Goal: Information Seeking & Learning: Learn about a topic

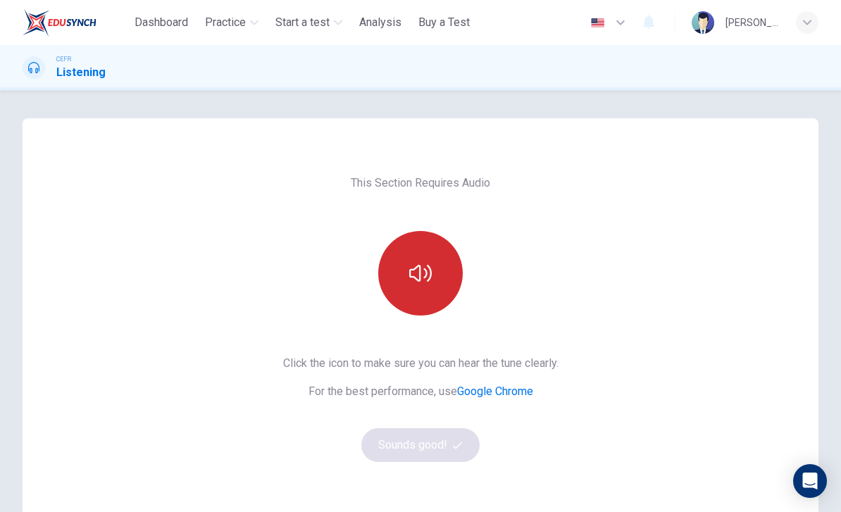
click at [428, 281] on icon "button" at bounding box center [420, 273] width 23 height 17
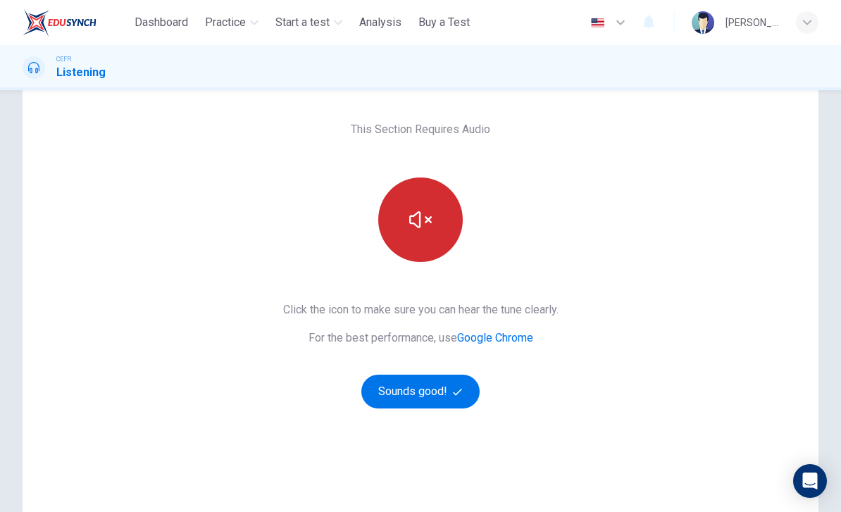
scroll to position [54, 0]
click at [437, 391] on button "Sounds good!" at bounding box center [420, 391] width 118 height 34
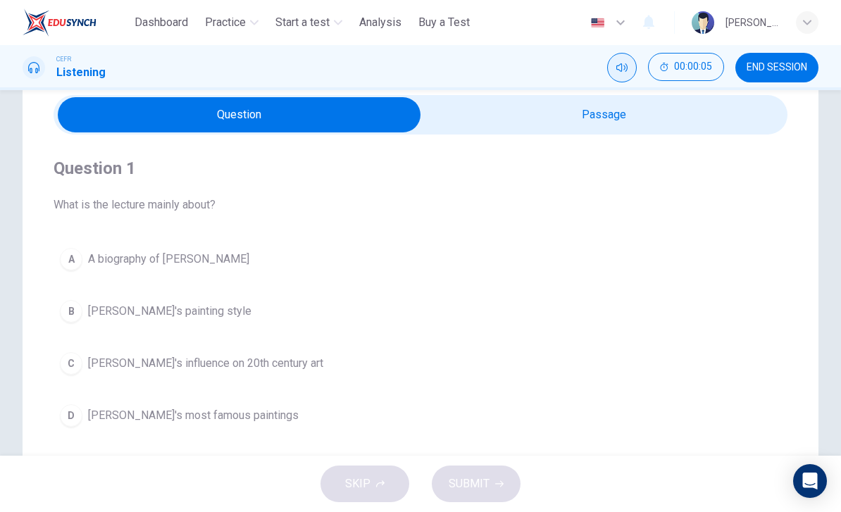
click at [616, 73] on button "Mute" at bounding box center [622, 68] width 30 height 30
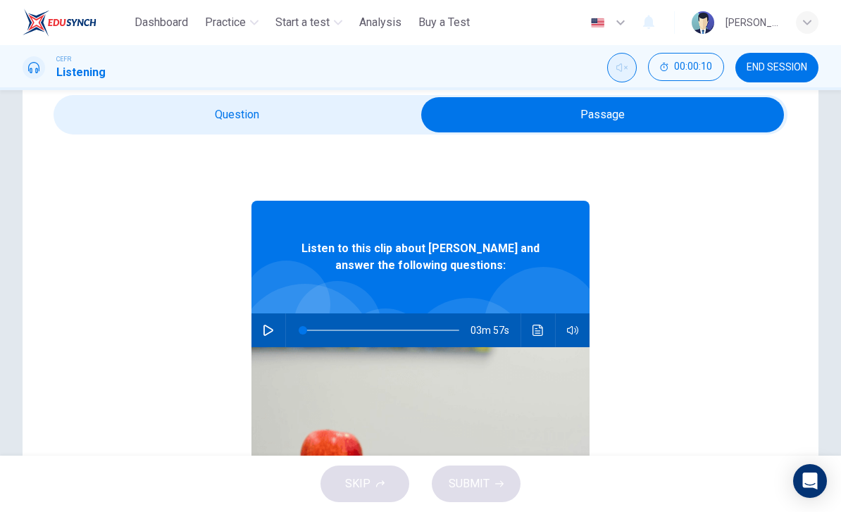
click at [617, 66] on icon "Unmute" at bounding box center [621, 67] width 11 height 11
click at [268, 334] on icon "button" at bounding box center [268, 330] width 10 height 11
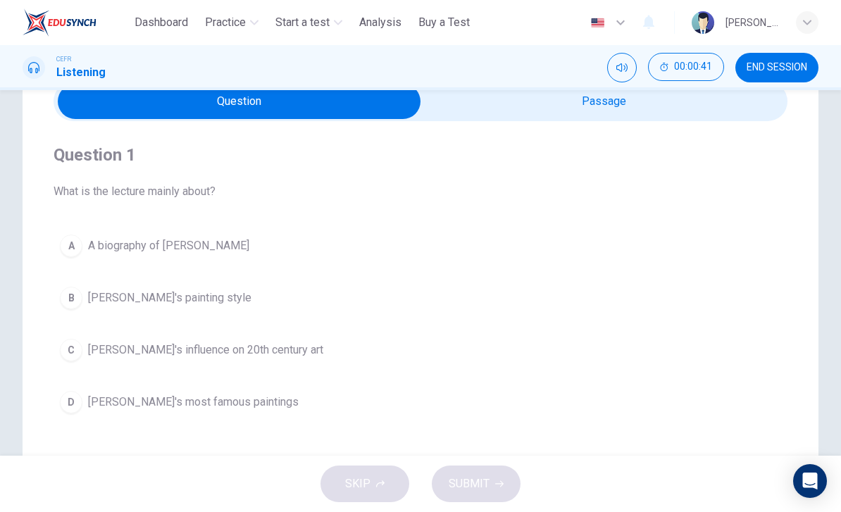
scroll to position [70, 0]
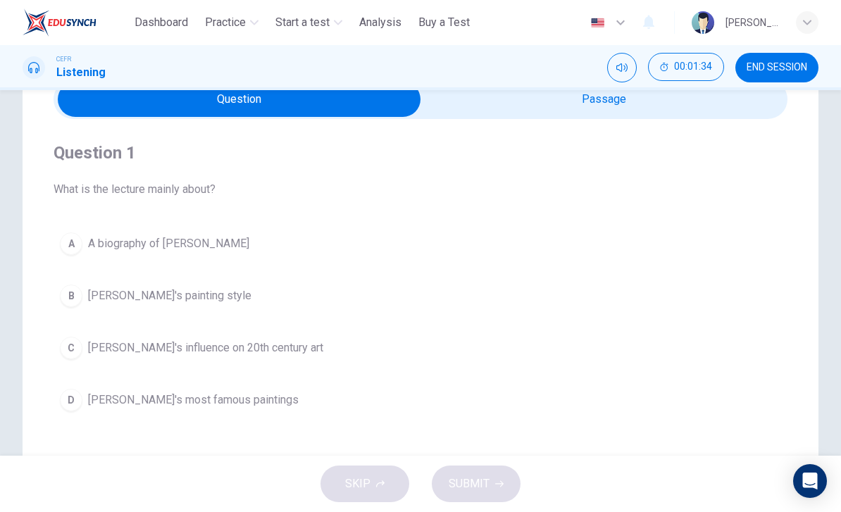
click at [194, 242] on span "A biography of [PERSON_NAME]" at bounding box center [168, 243] width 161 height 17
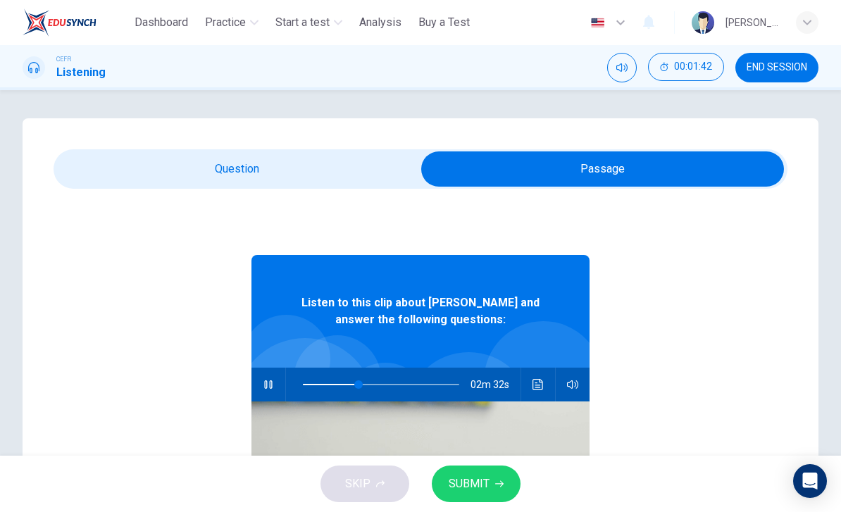
scroll to position [0, 0]
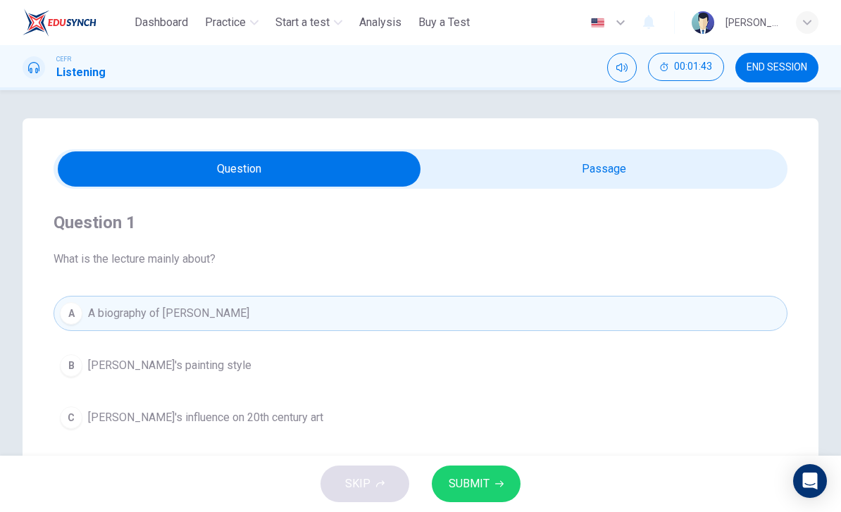
click at [486, 479] on span "SUBMIT" at bounding box center [469, 484] width 41 height 20
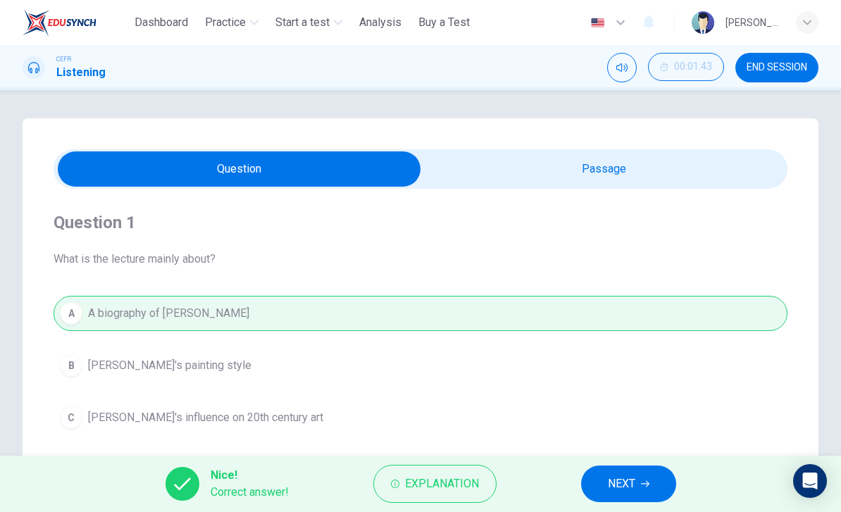
click at [635, 487] on span "NEXT" at bounding box center [621, 484] width 27 height 20
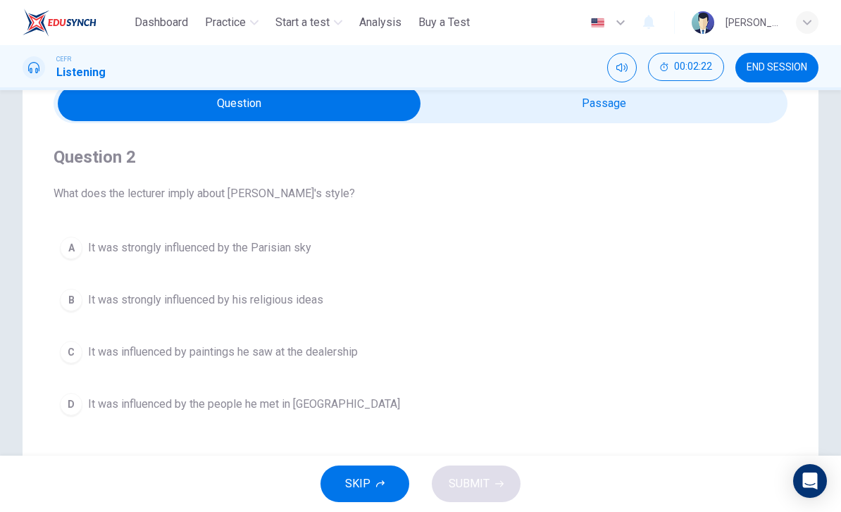
scroll to position [69, 0]
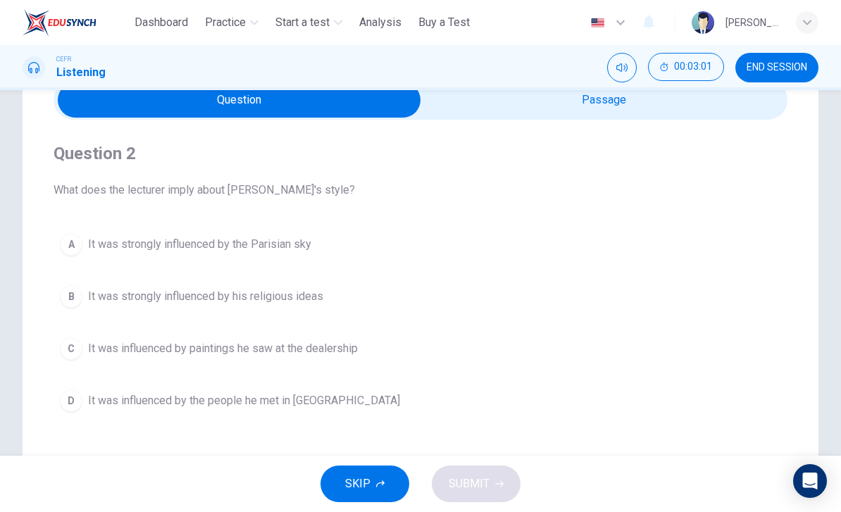
click at [319, 297] on span "It was strongly influenced by his religious ideas" at bounding box center [205, 296] width 235 height 17
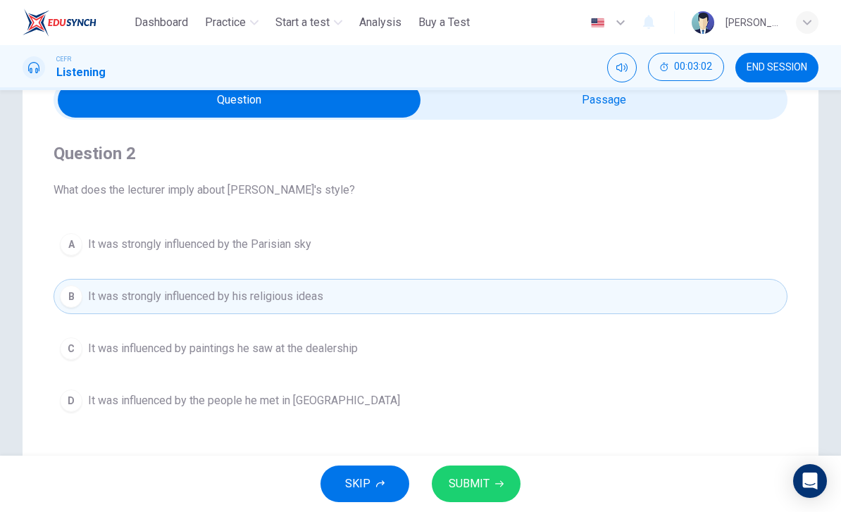
click at [485, 475] on span "SUBMIT" at bounding box center [469, 484] width 41 height 20
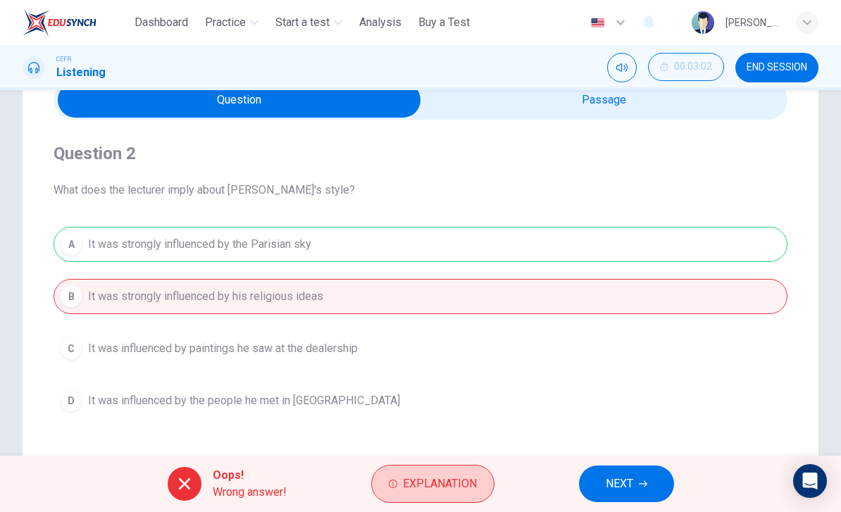
click at [479, 475] on button "Explanation" at bounding box center [432, 484] width 123 height 38
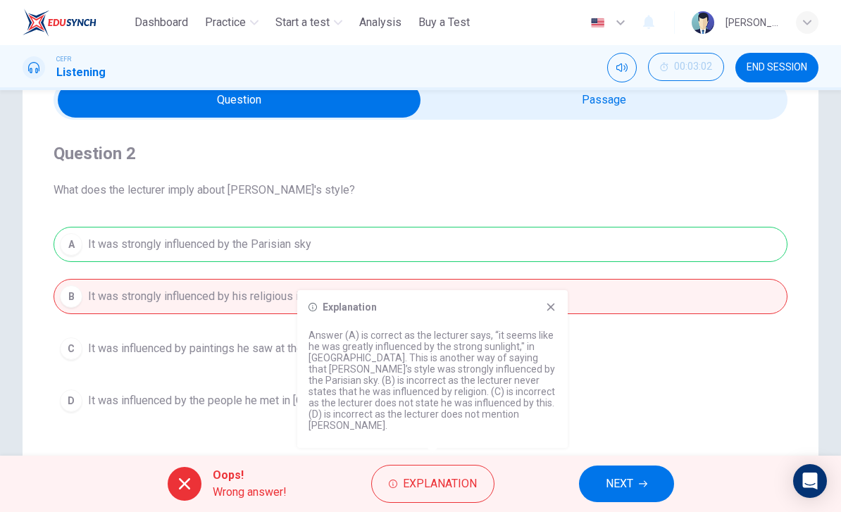
click at [557, 311] on div "Explanation Answer (A) is correct as the lecturer says, “it seems like he was g…" at bounding box center [432, 369] width 271 height 158
click at [549, 313] on icon at bounding box center [550, 306] width 11 height 11
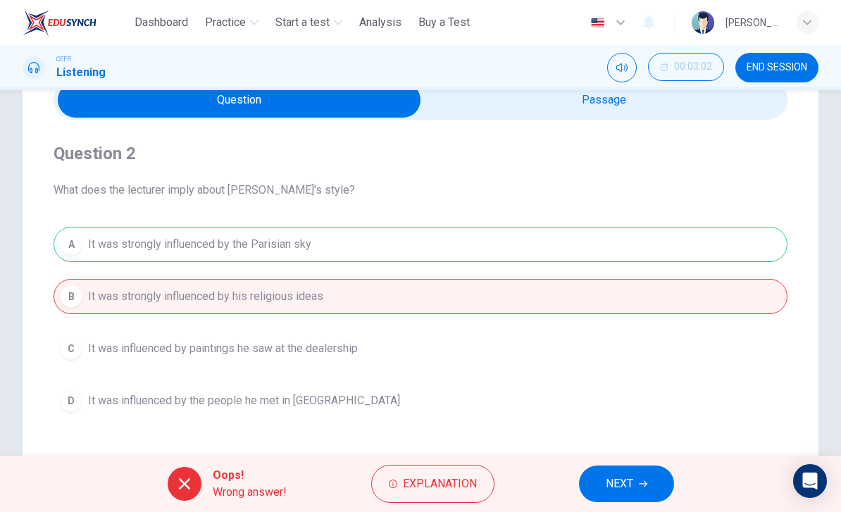
click at [624, 487] on span "NEXT" at bounding box center [619, 484] width 27 height 20
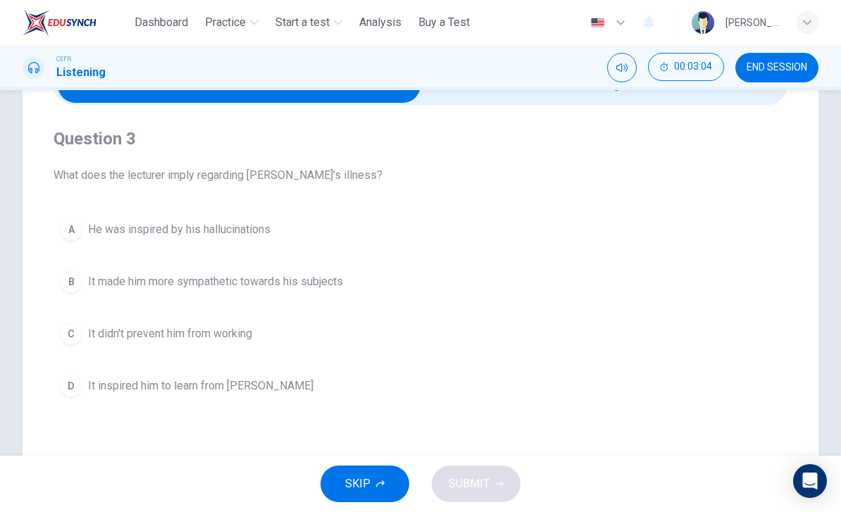
scroll to position [91, 0]
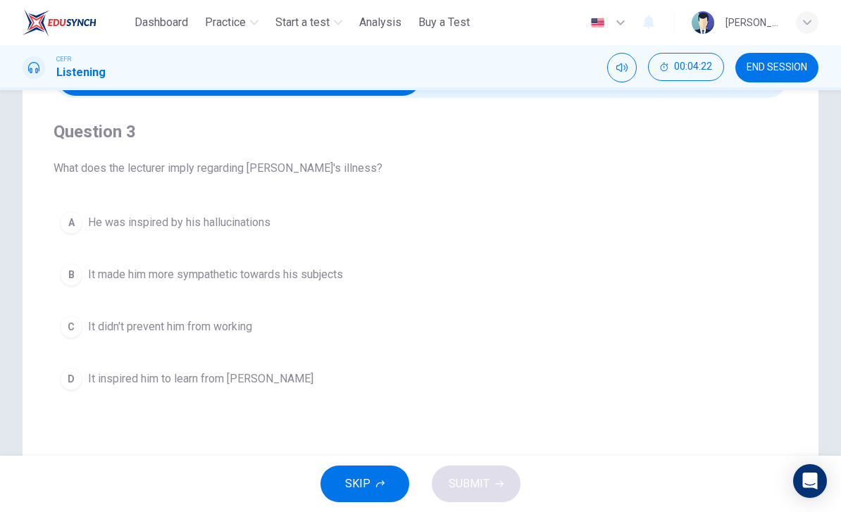
click at [337, 268] on span "It made him more sympathetic towards his subjects" at bounding box center [215, 274] width 255 height 17
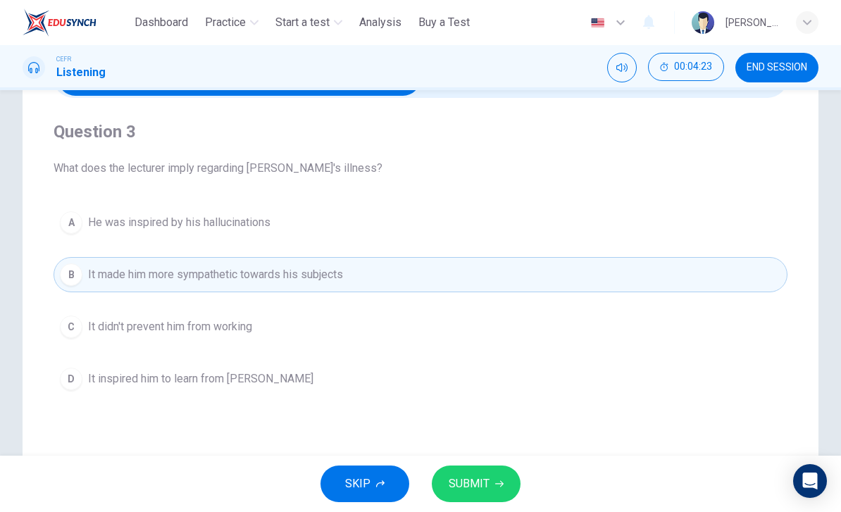
click at [485, 458] on div "SKIP SUBMIT" at bounding box center [420, 484] width 841 height 56
click at [478, 485] on span "SUBMIT" at bounding box center [469, 484] width 41 height 20
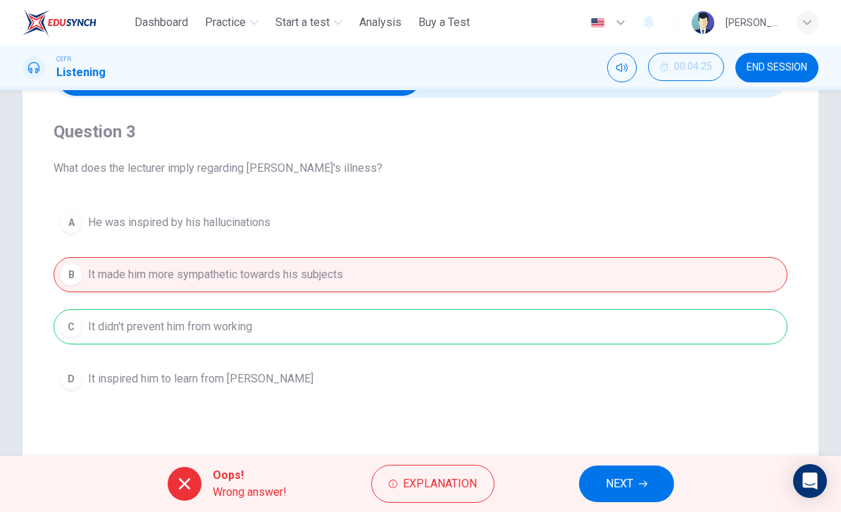
click at [459, 480] on span "Explanation" at bounding box center [440, 484] width 74 height 20
click at [626, 379] on div "A He was inspired by his hallucinations B It made him more sympathetic towards …" at bounding box center [421, 301] width 734 height 192
click at [607, 482] on span "NEXT" at bounding box center [619, 484] width 27 height 20
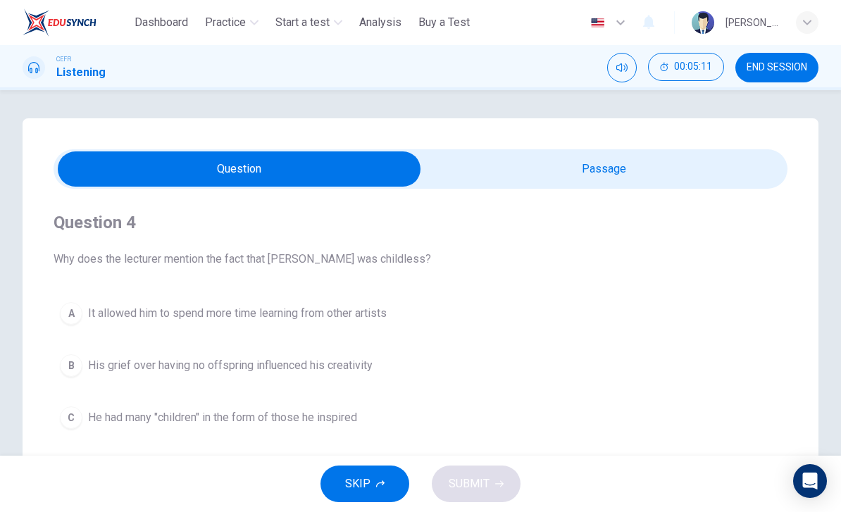
scroll to position [0, 0]
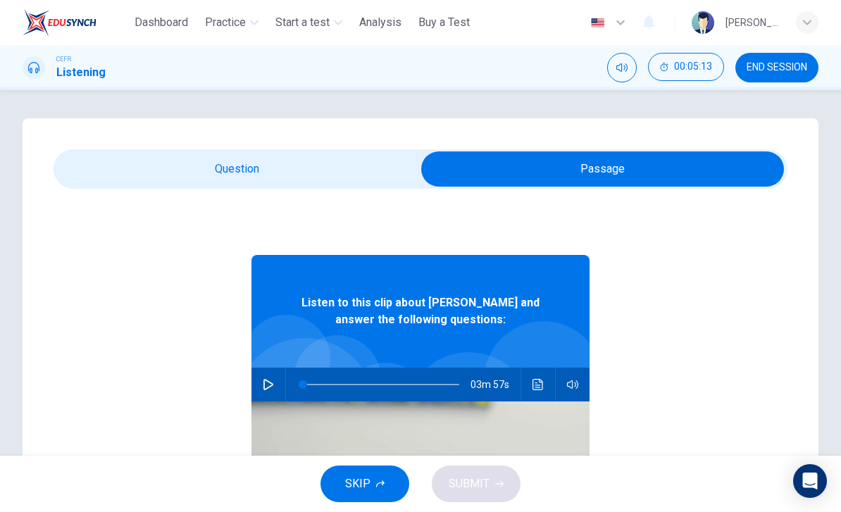
click at [265, 375] on button "button" at bounding box center [268, 385] width 23 height 34
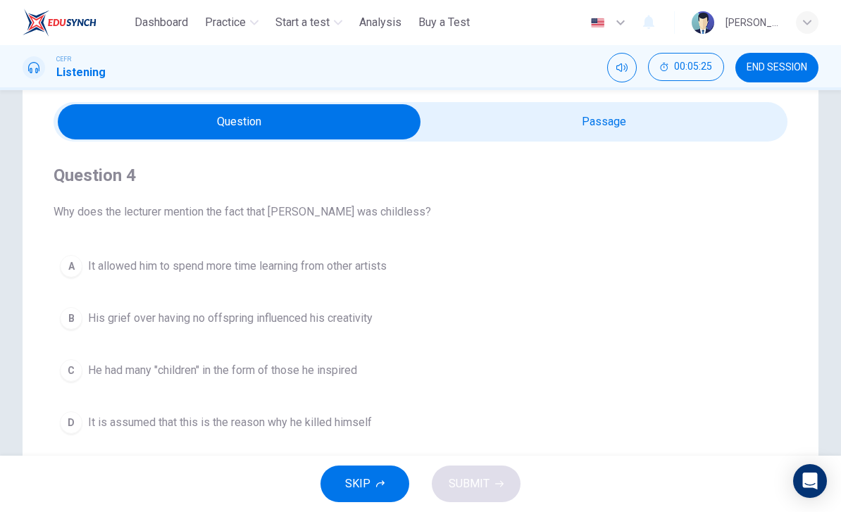
scroll to position [49, 0]
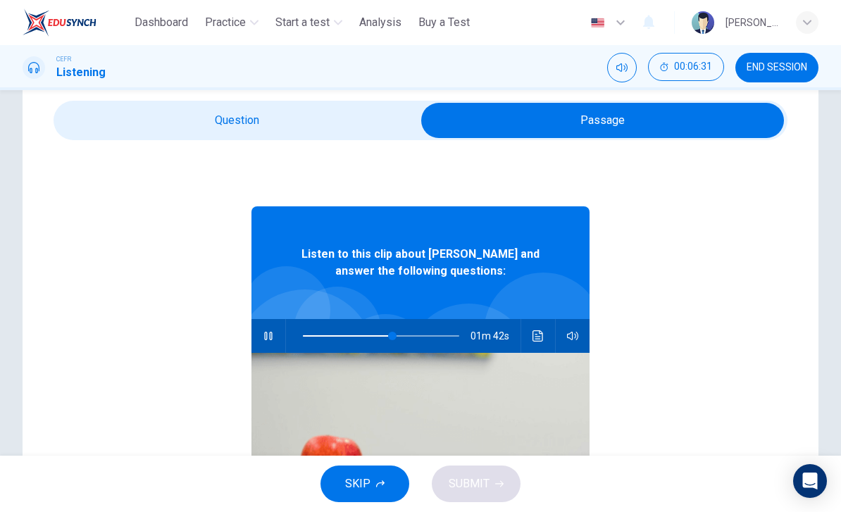
click at [392, 336] on span at bounding box center [392, 336] width 8 height 8
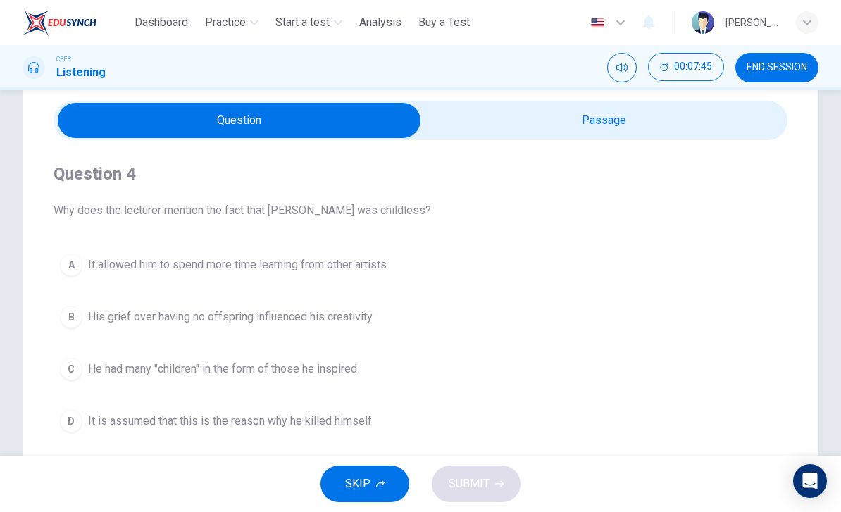
click at [351, 376] on span "He had many "children" in the form of those he inspired" at bounding box center [222, 369] width 269 height 17
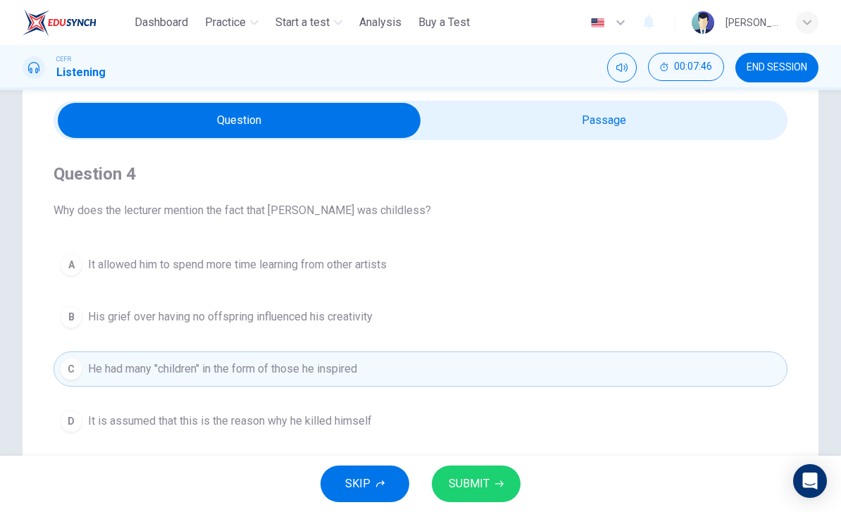
click at [490, 475] on button "SUBMIT" at bounding box center [476, 484] width 89 height 37
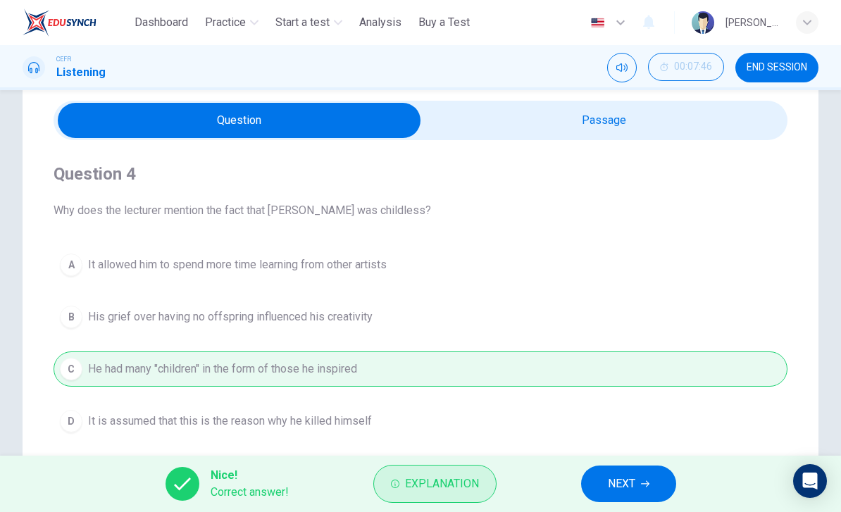
click at [463, 488] on span "Explanation" at bounding box center [442, 484] width 74 height 20
click at [639, 406] on div "A It allowed him to spend more time learning from other artists B His grief ove…" at bounding box center [421, 343] width 734 height 192
click at [630, 476] on span "NEXT" at bounding box center [621, 484] width 27 height 20
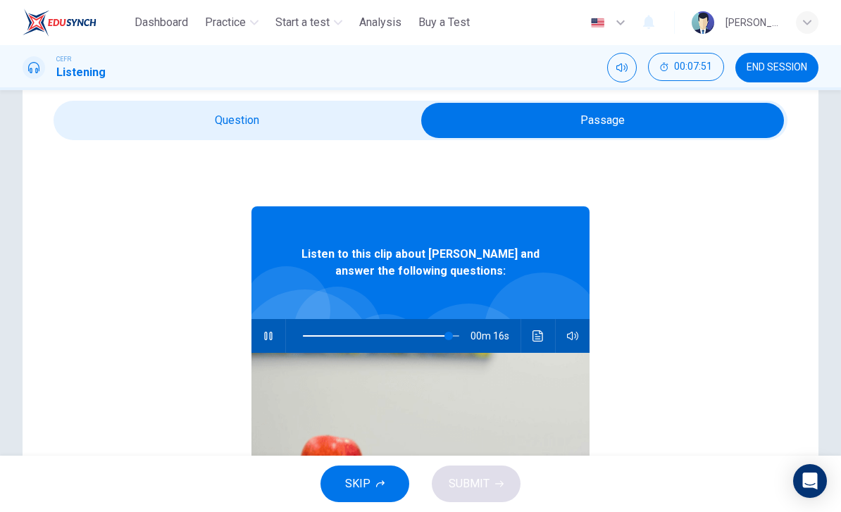
click at [276, 326] on button "button" at bounding box center [268, 336] width 23 height 34
type input "**"
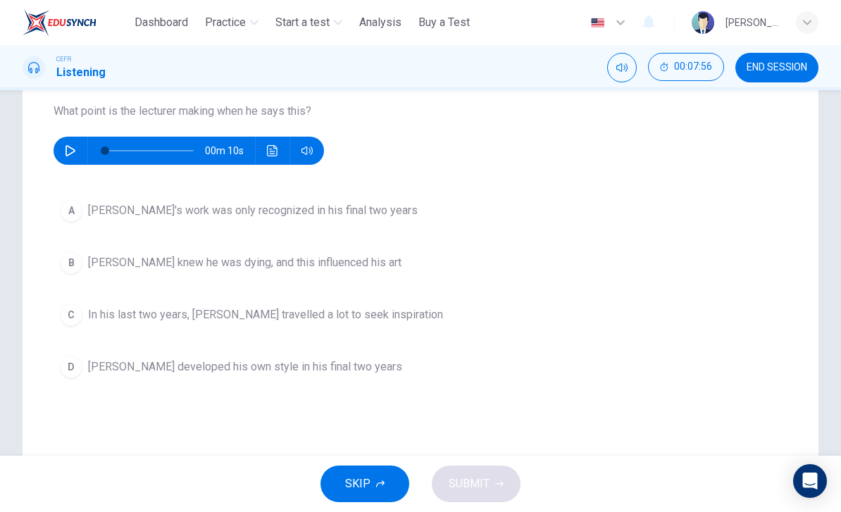
scroll to position [146, 0]
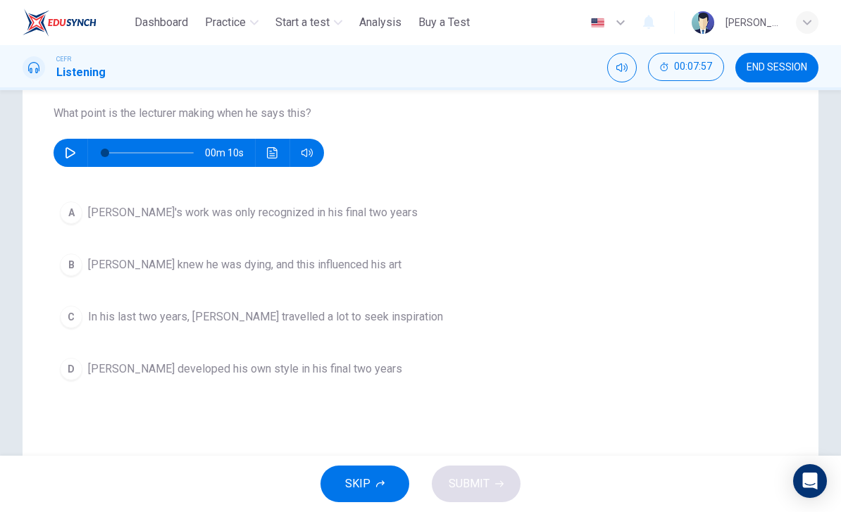
click at [77, 156] on button "button" at bounding box center [70, 153] width 23 height 28
type input "*"
click at [128, 373] on span "[PERSON_NAME] developed his own style in his final two years" at bounding box center [245, 369] width 314 height 17
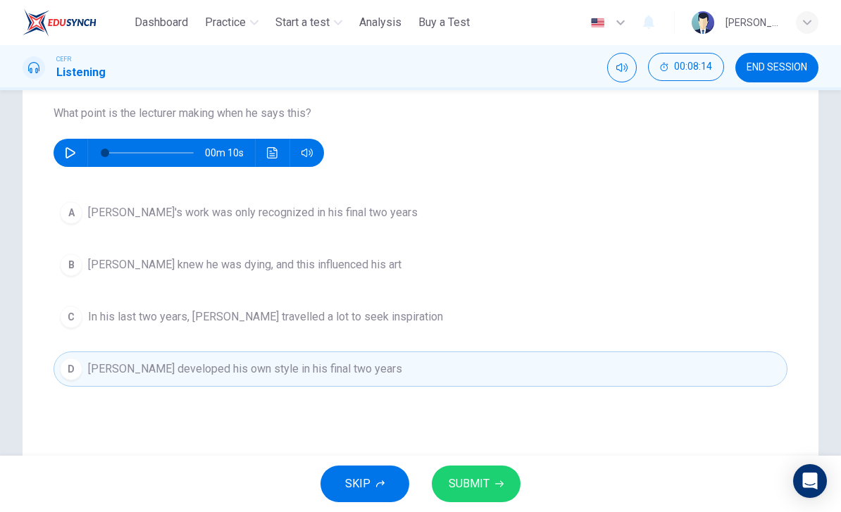
click at [489, 492] on button "SUBMIT" at bounding box center [476, 484] width 89 height 37
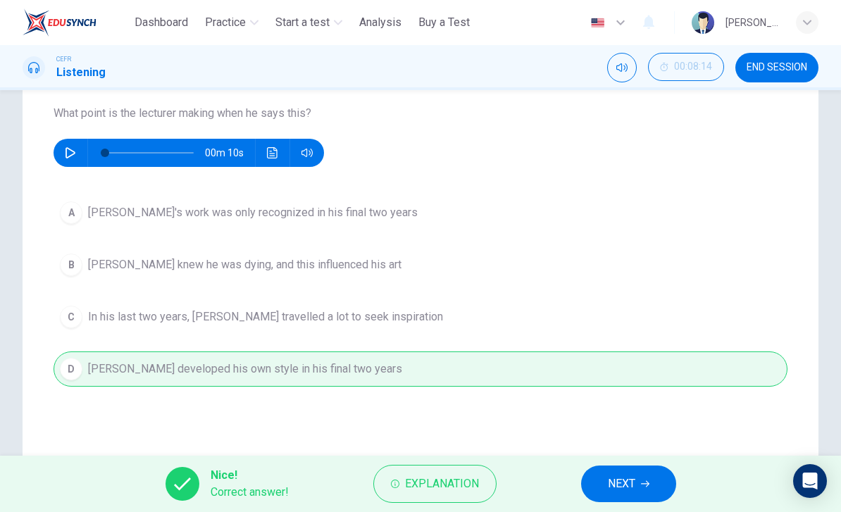
click at [646, 480] on icon "button" at bounding box center [645, 484] width 8 height 8
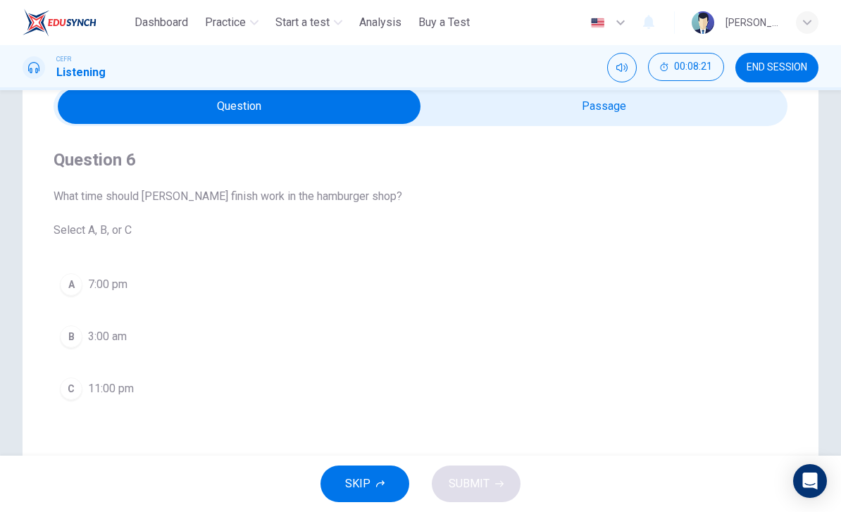
scroll to position [63, 0]
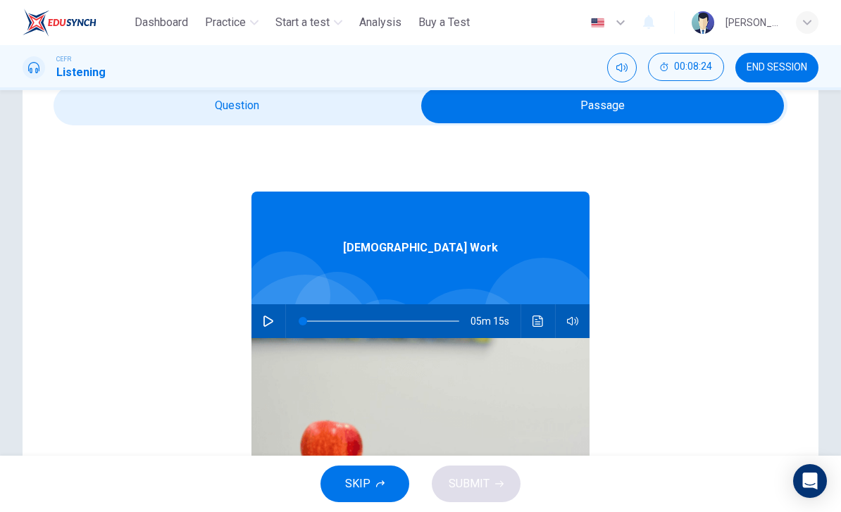
click at [275, 313] on button "button" at bounding box center [268, 321] width 23 height 34
type input "**"
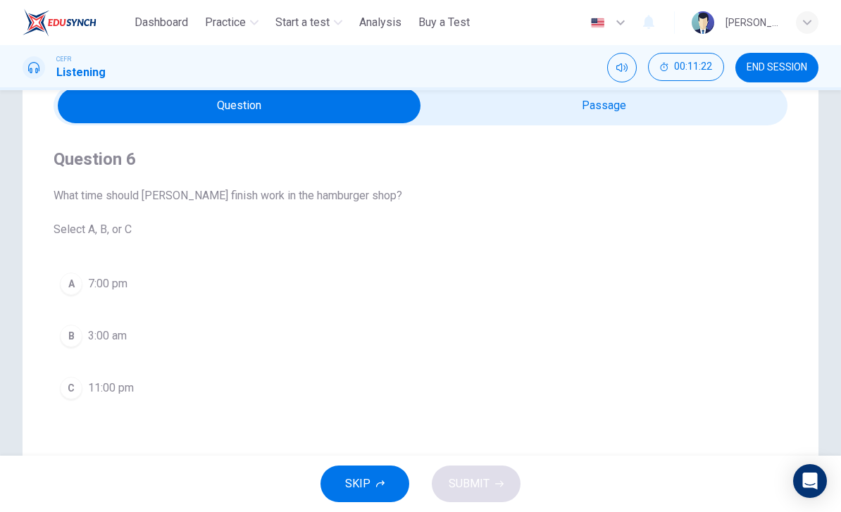
click at [116, 391] on span "11:00 pm" at bounding box center [111, 388] width 46 height 17
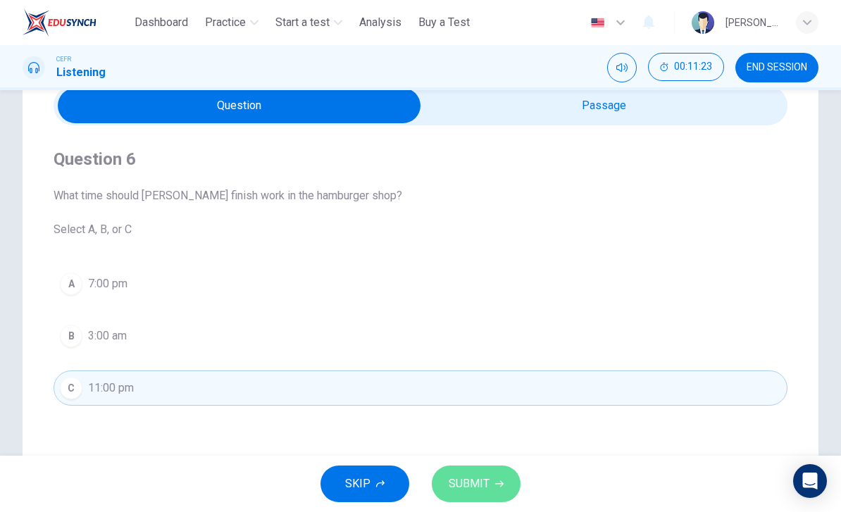
click at [496, 472] on button "SUBMIT" at bounding box center [476, 484] width 89 height 37
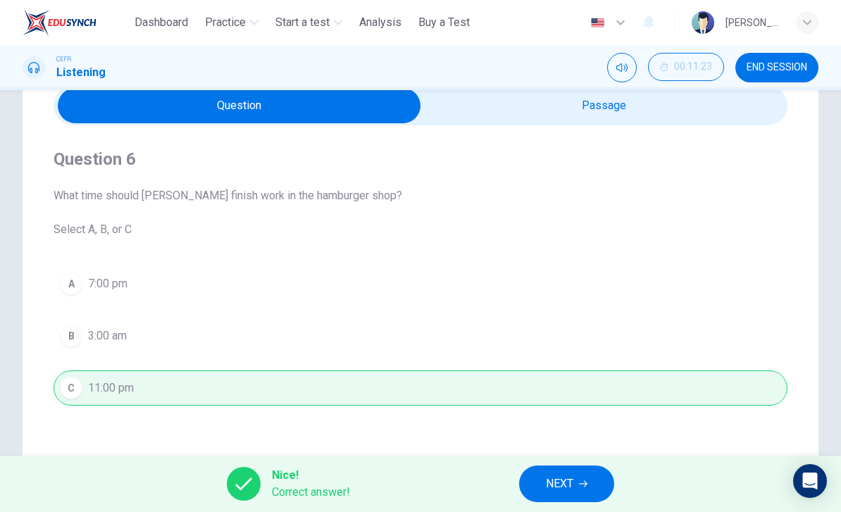
click at [581, 479] on button "NEXT" at bounding box center [566, 484] width 95 height 37
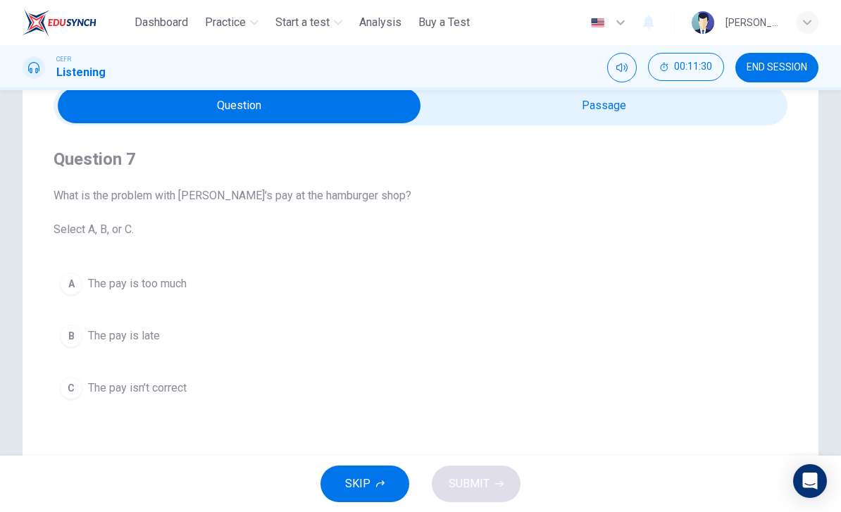
click at [123, 337] on span "The pay is late" at bounding box center [124, 336] width 72 height 17
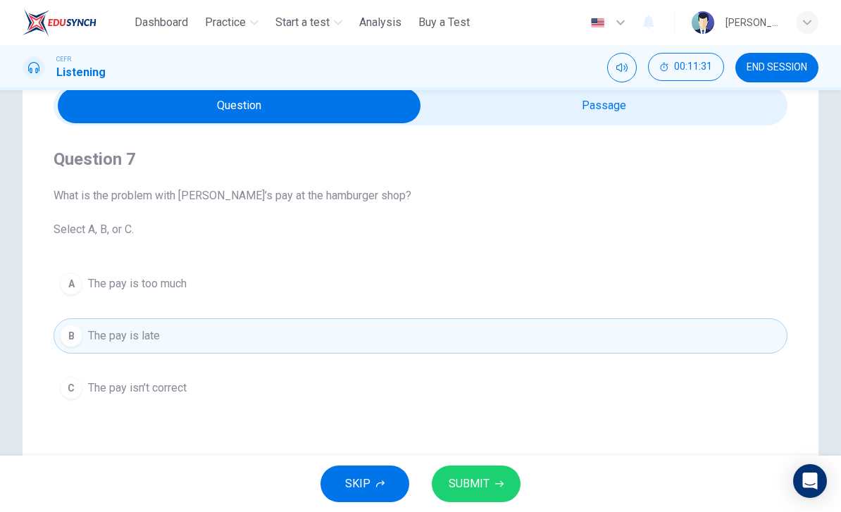
click at [499, 485] on icon "button" at bounding box center [499, 484] width 8 height 8
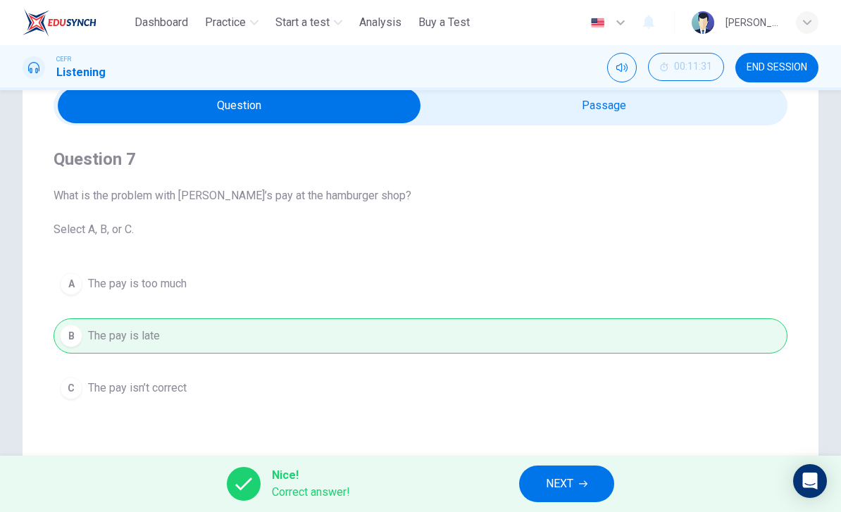
click at [578, 490] on button "NEXT" at bounding box center [566, 484] width 95 height 37
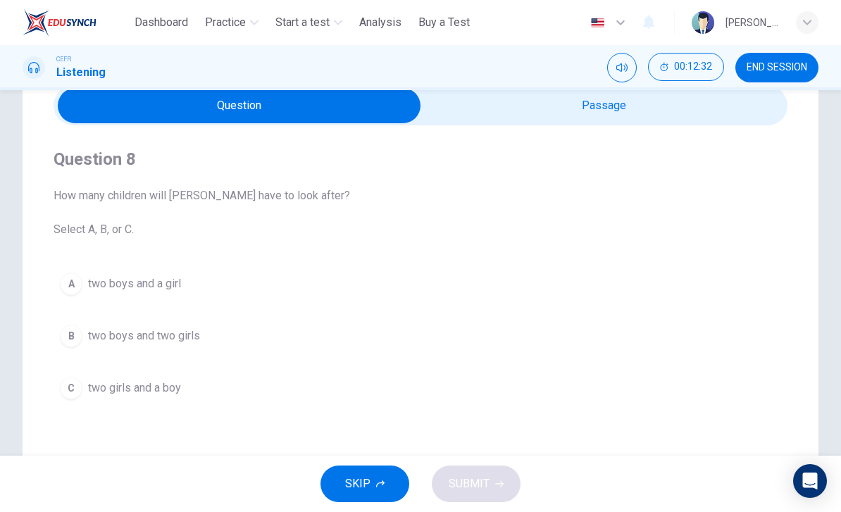
click at [111, 332] on span "two boys and two girls" at bounding box center [144, 336] width 112 height 17
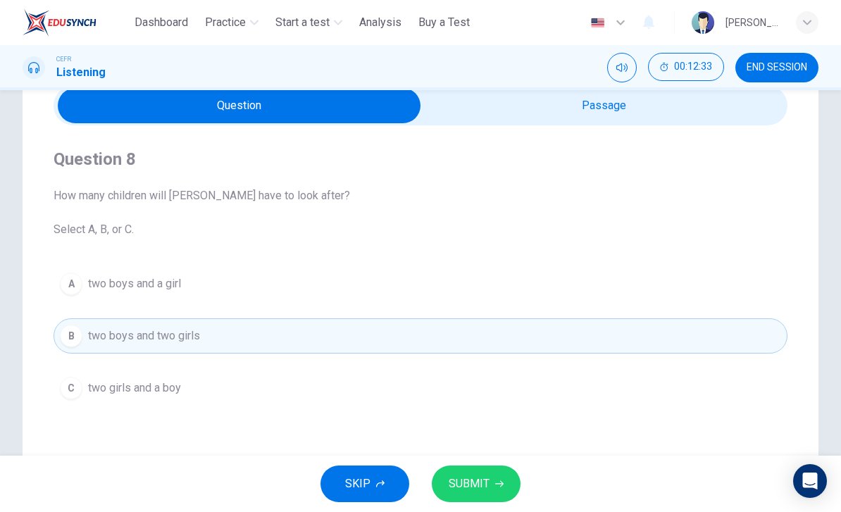
click at [502, 486] on icon "button" at bounding box center [499, 484] width 8 height 8
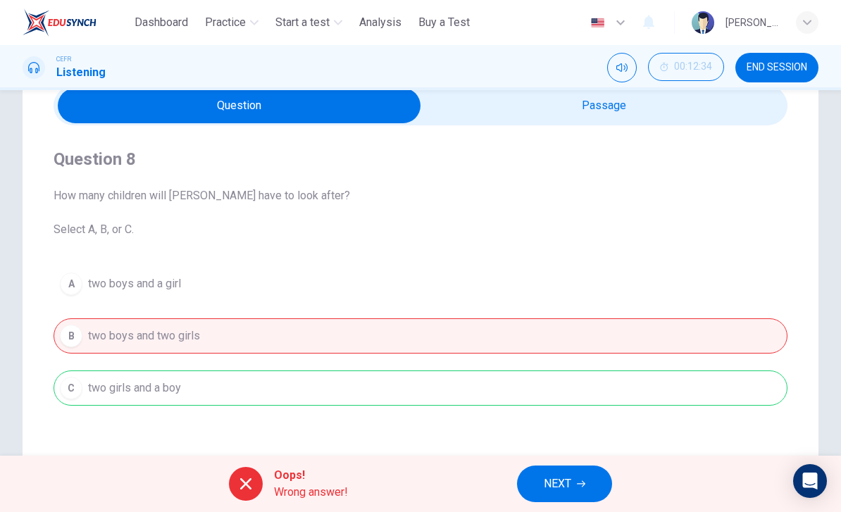
click at [319, 485] on span "Wrong answer!" at bounding box center [311, 492] width 74 height 17
click at [587, 483] on button "NEXT" at bounding box center [564, 484] width 95 height 37
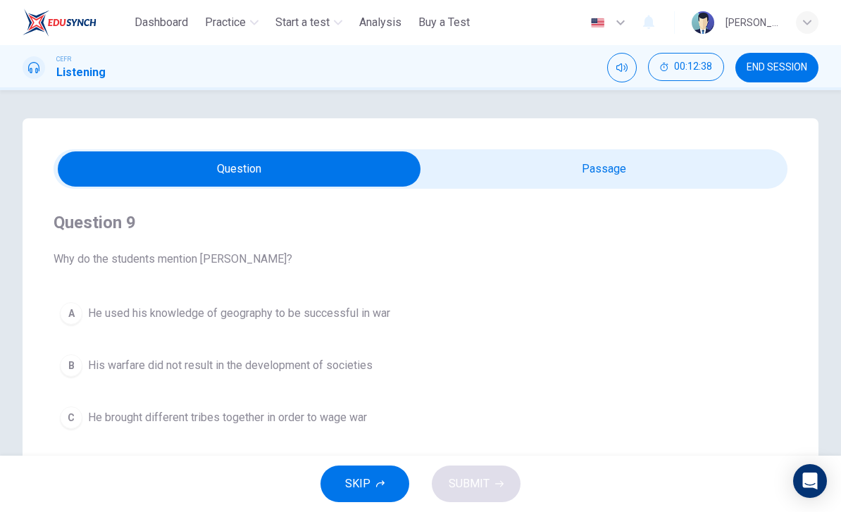
scroll to position [42, 0]
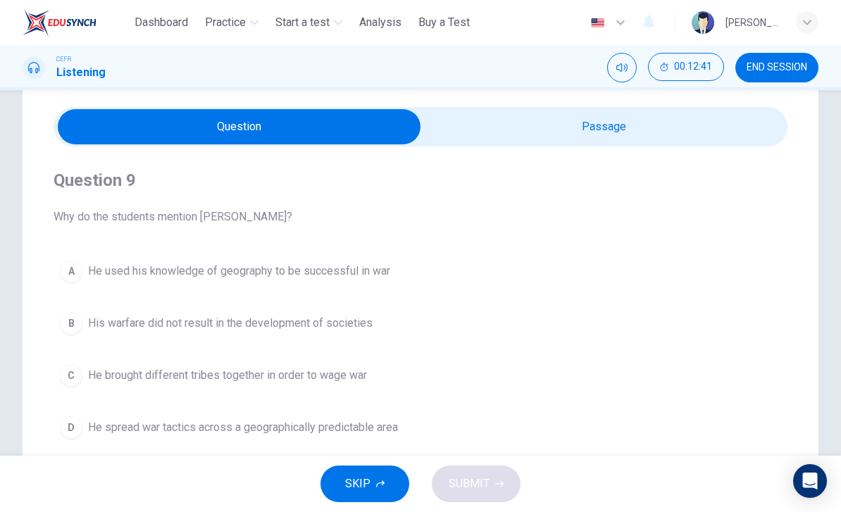
click at [784, 68] on span "END SESSION" at bounding box center [777, 67] width 61 height 11
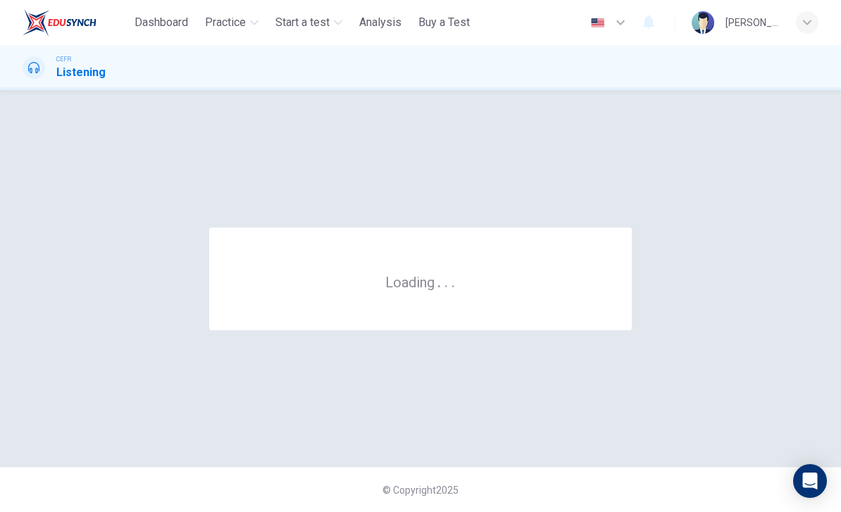
scroll to position [0, 0]
